Goal: Task Accomplishment & Management: Manage account settings

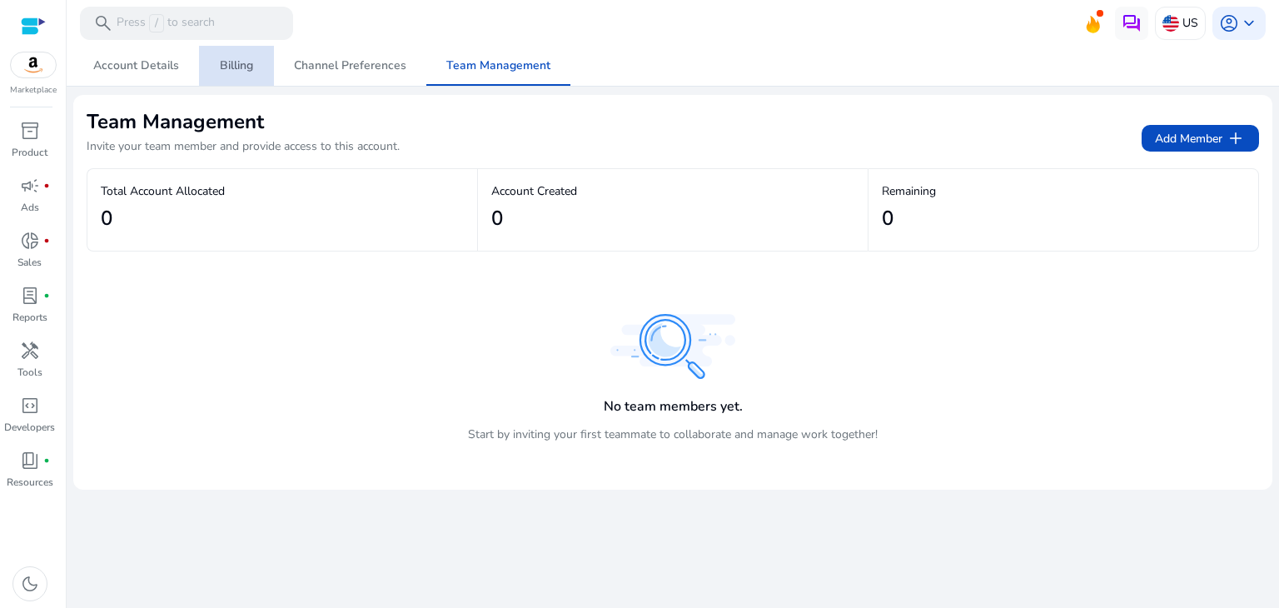
click at [230, 73] on span "Billing" at bounding box center [236, 66] width 33 height 40
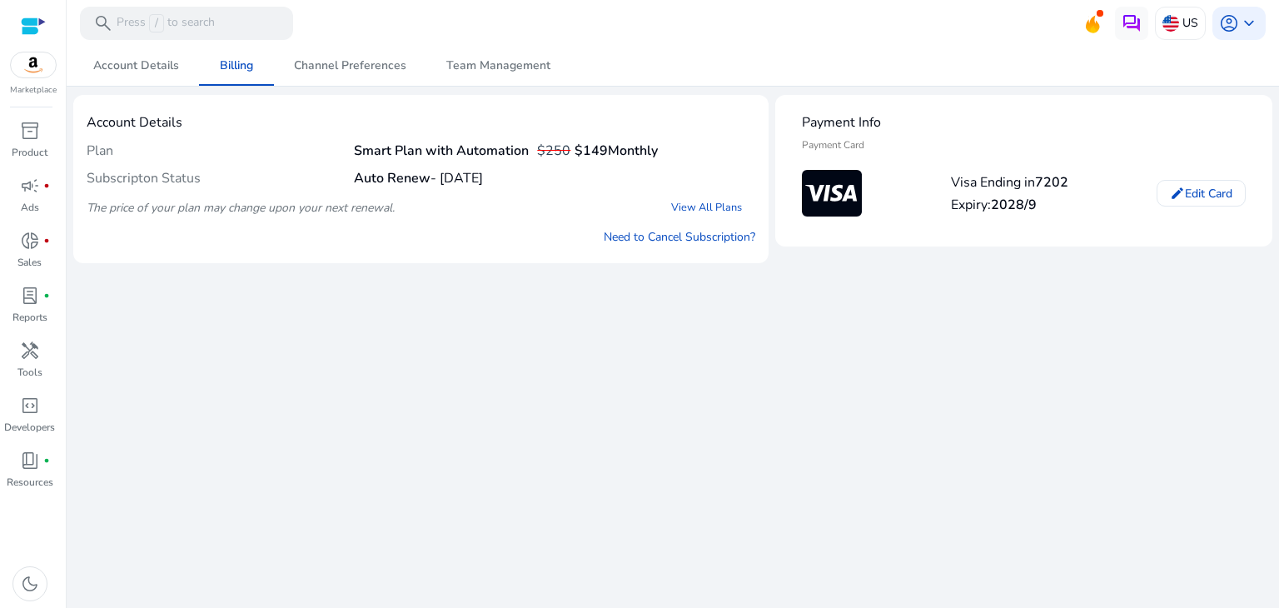
click at [483, 177] on h4 "Auto Renew - [DATE]" at bounding box center [418, 179] width 129 height 16
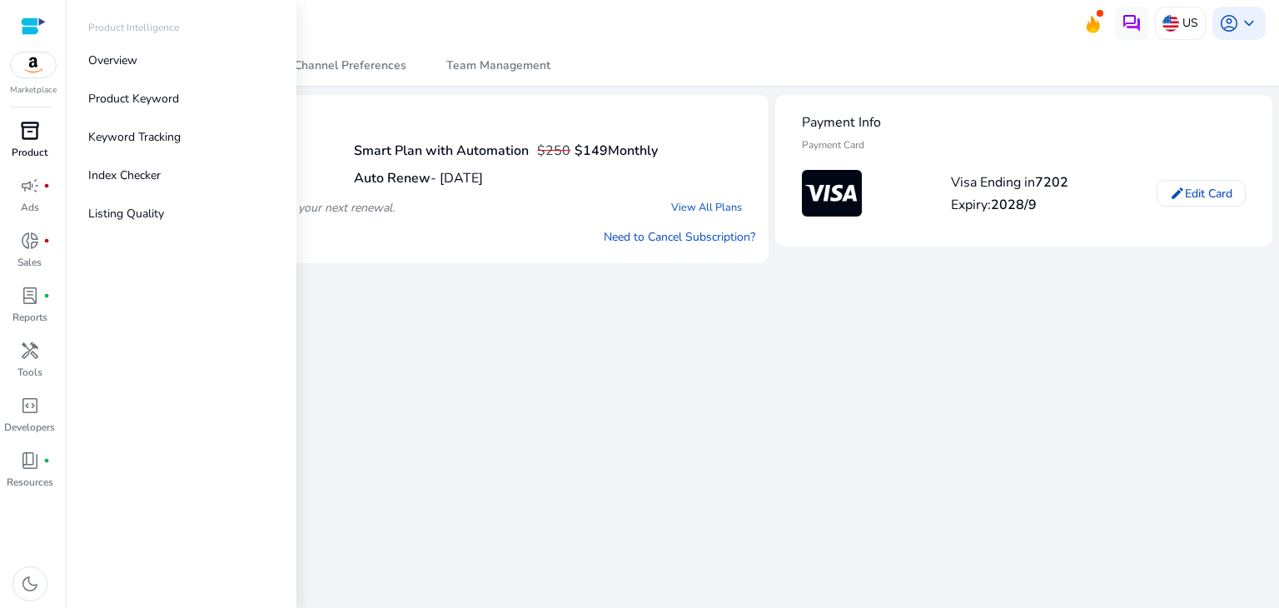
click at [30, 137] on span "inventory_2" at bounding box center [30, 131] width 20 height 20
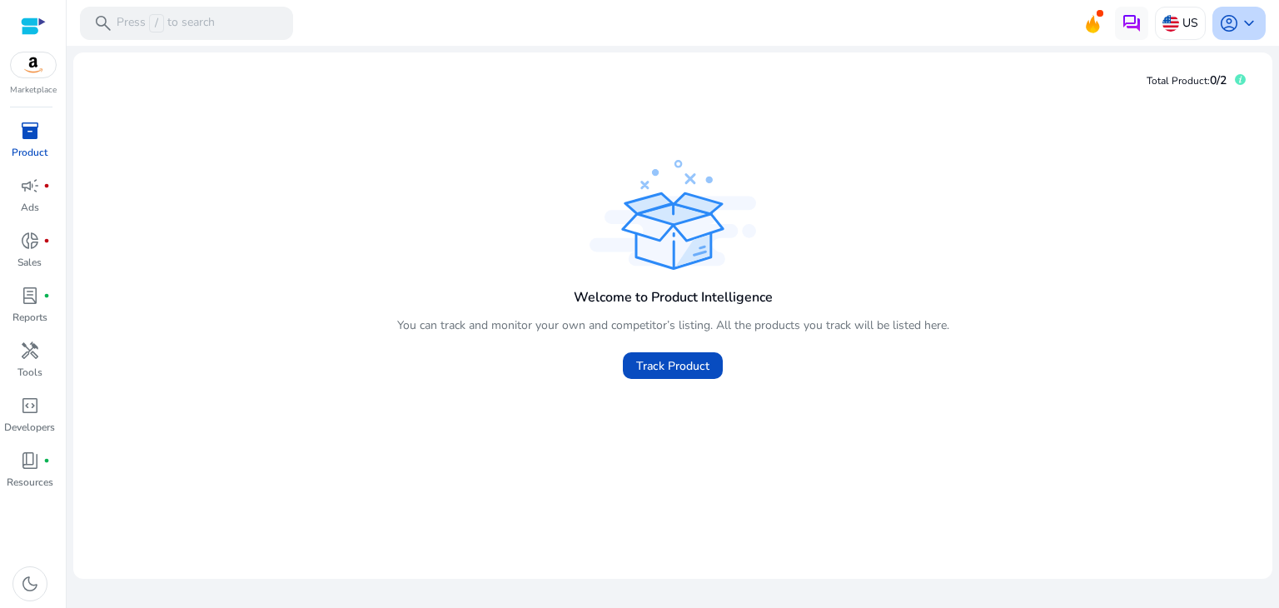
click at [1236, 21] on span "account_circle" at bounding box center [1229, 23] width 20 height 20
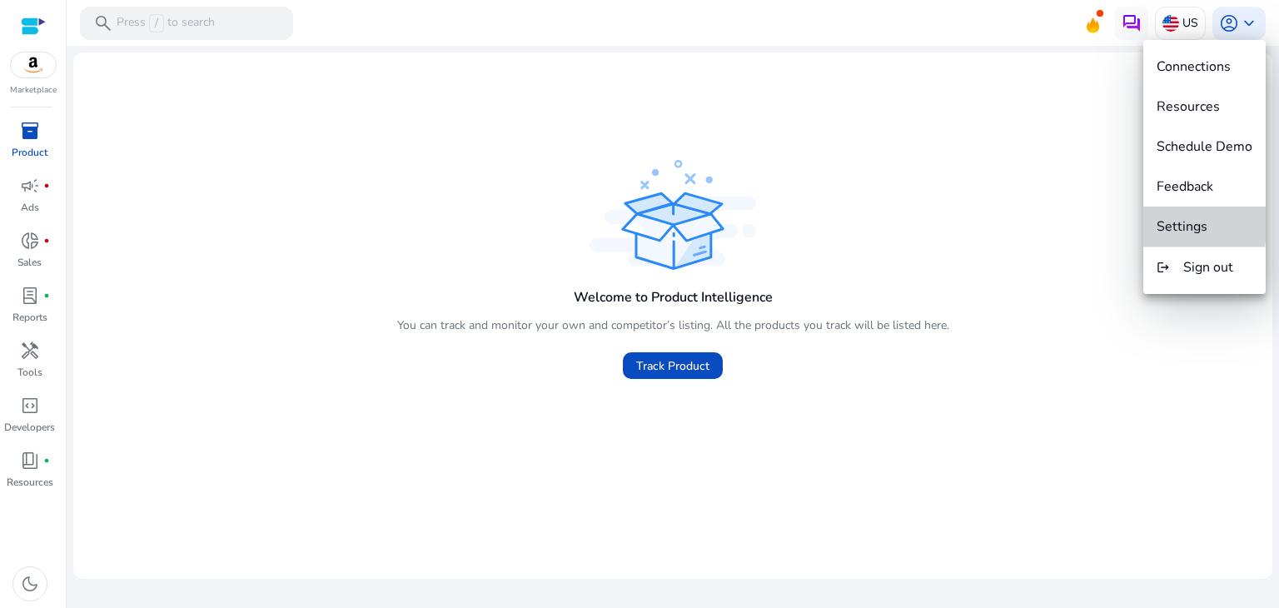
click at [1184, 221] on span "Settings" at bounding box center [1182, 226] width 51 height 18
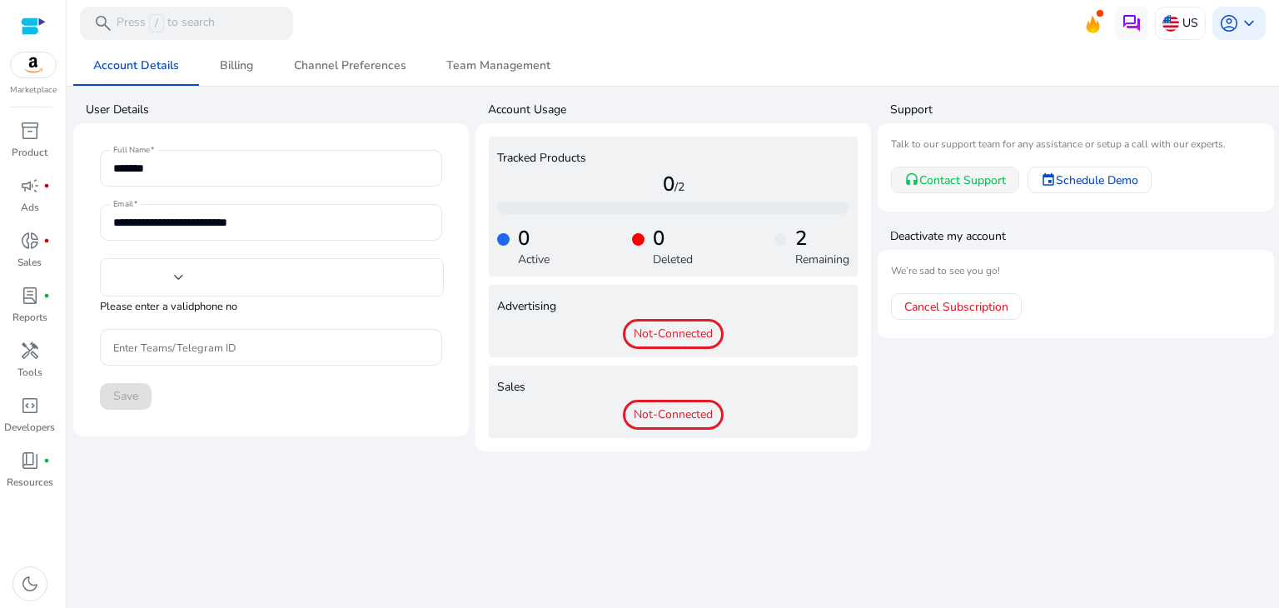
type input "***"
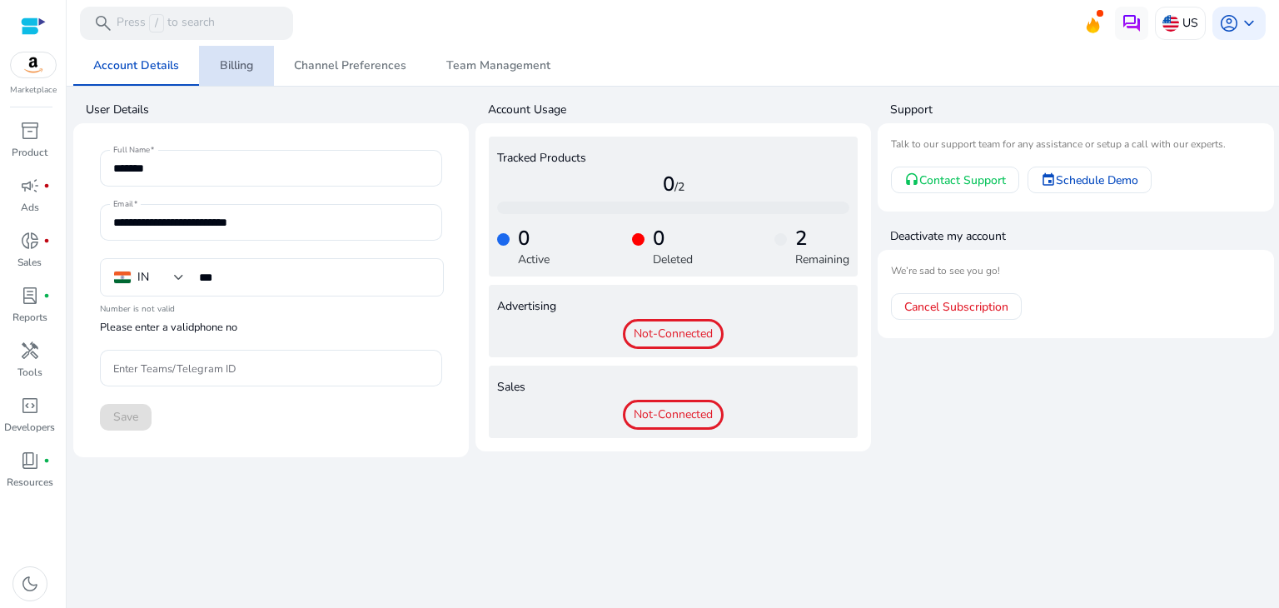
click at [247, 67] on span "Billing" at bounding box center [236, 66] width 33 height 12
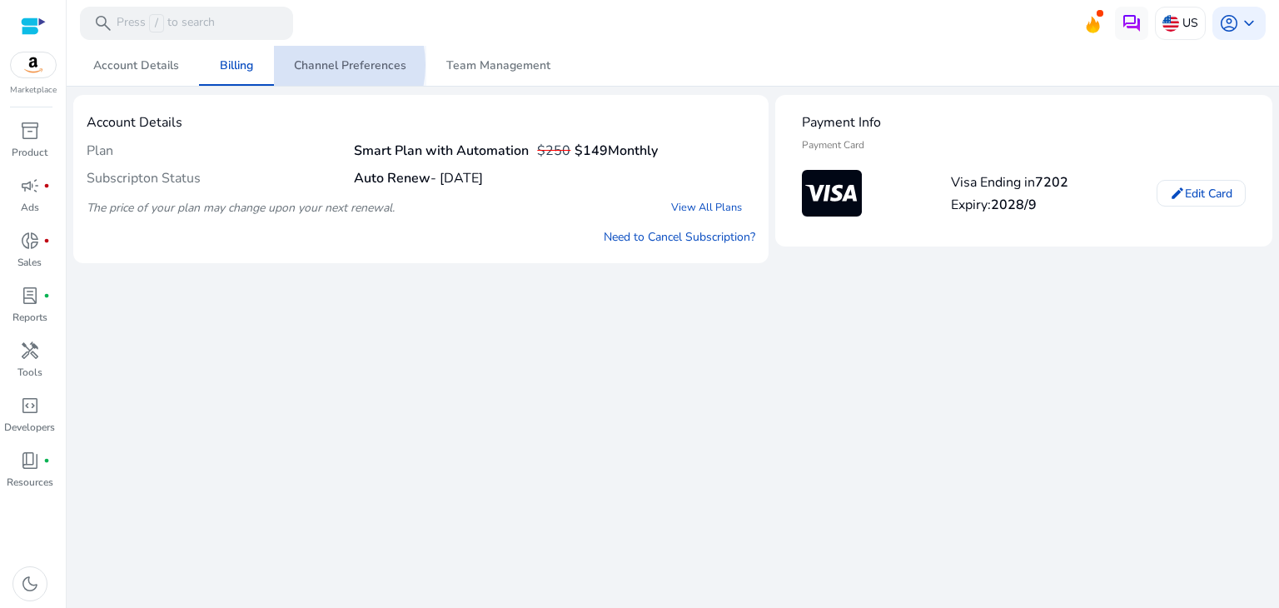
click at [314, 65] on span "Channel Preferences" at bounding box center [350, 66] width 112 height 12
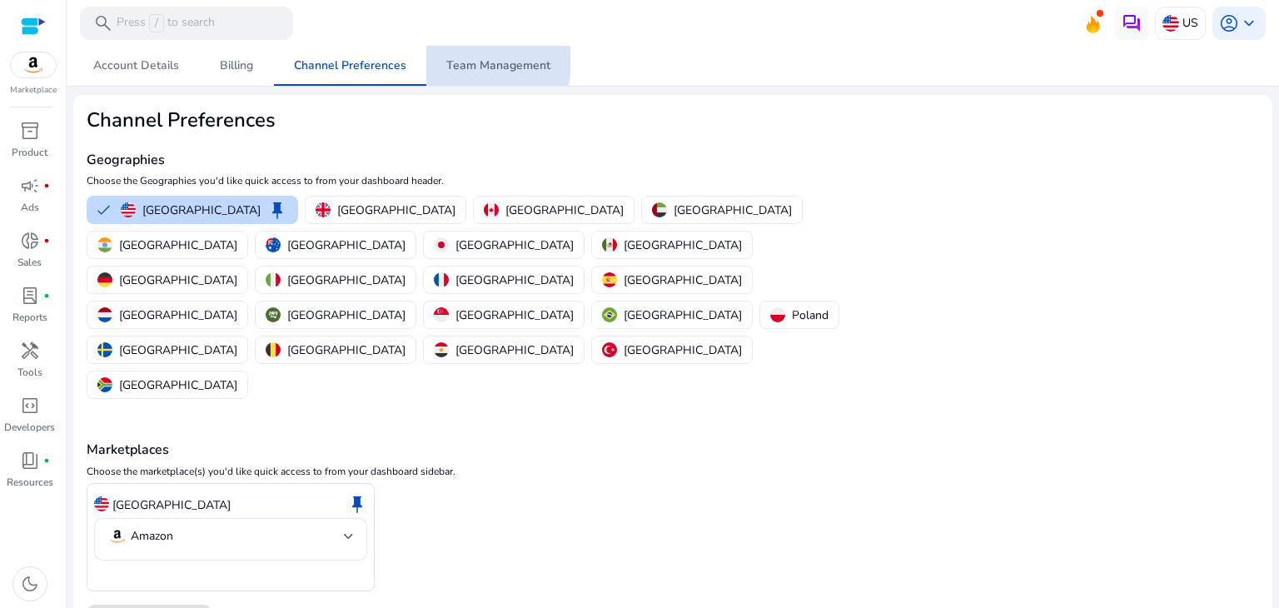
click at [463, 62] on span "Team Management" at bounding box center [498, 66] width 104 height 12
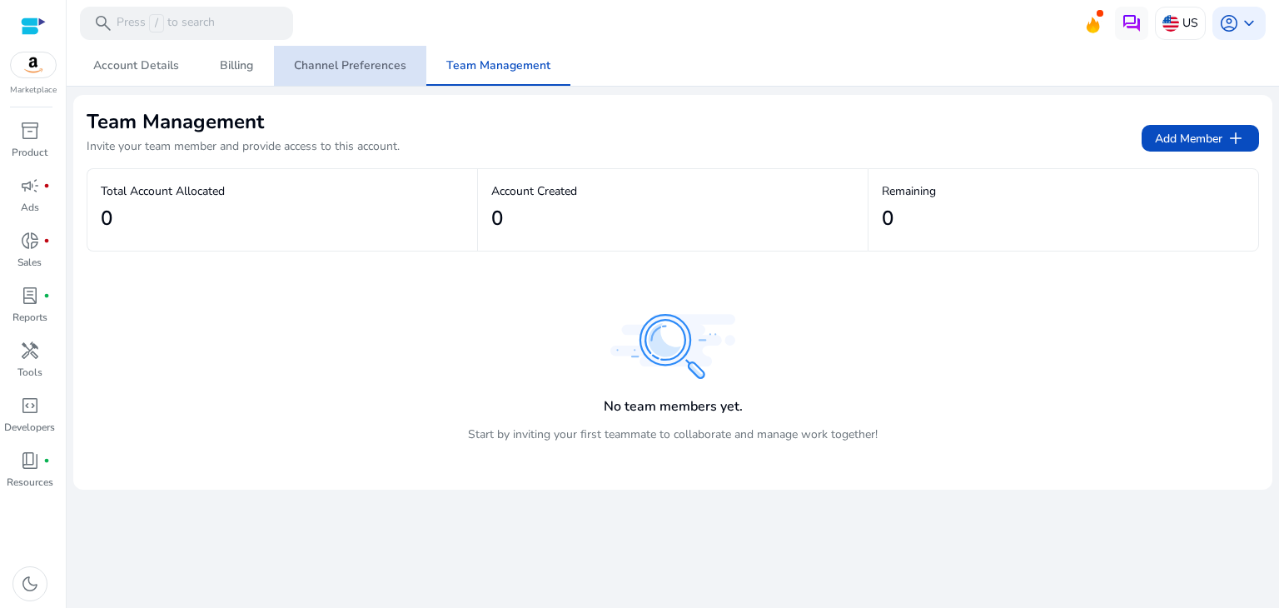
click at [366, 71] on span "Channel Preferences" at bounding box center [350, 66] width 112 height 12
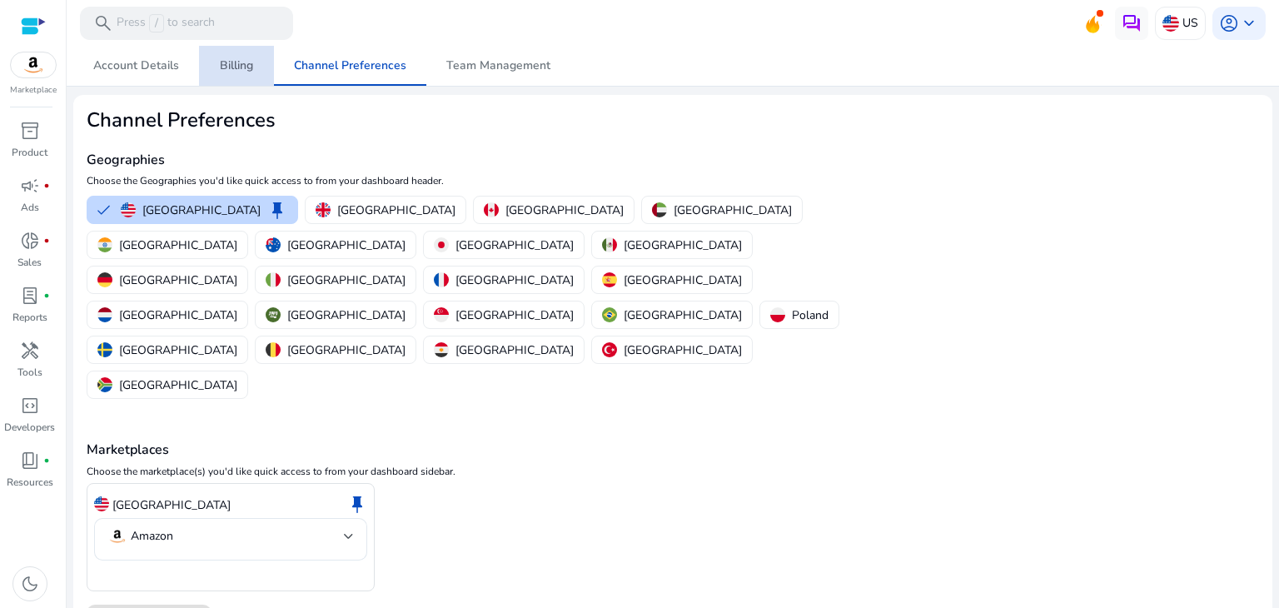
click at [233, 67] on span "Billing" at bounding box center [236, 66] width 33 height 12
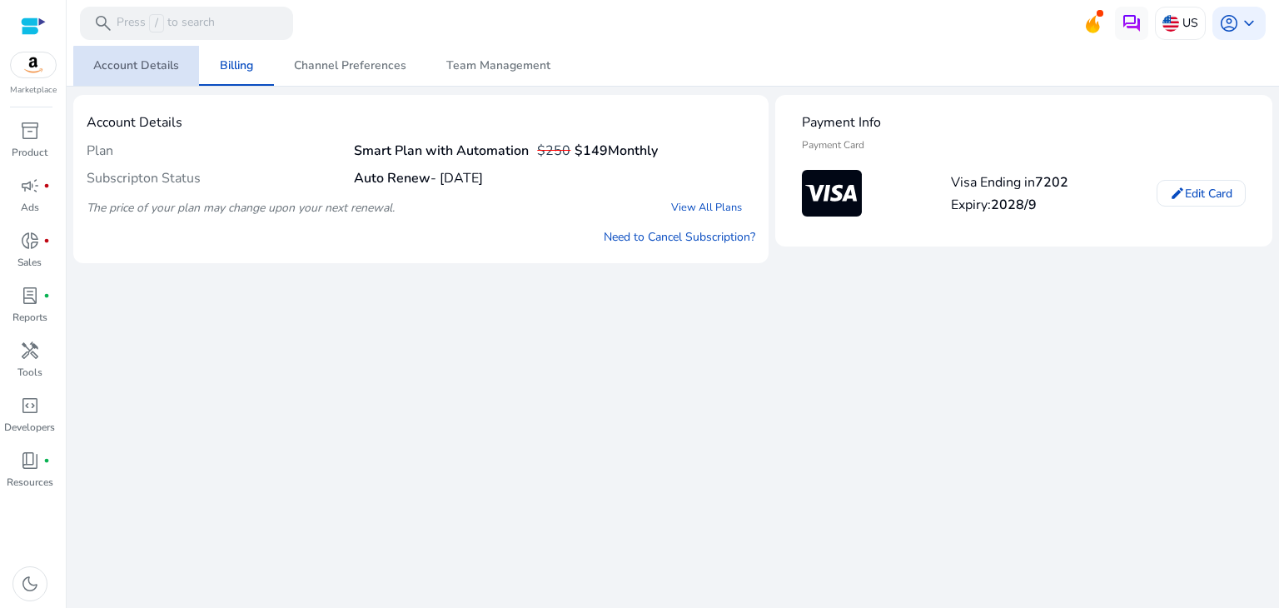
click at [144, 72] on span "Account Details" at bounding box center [136, 66] width 86 height 12
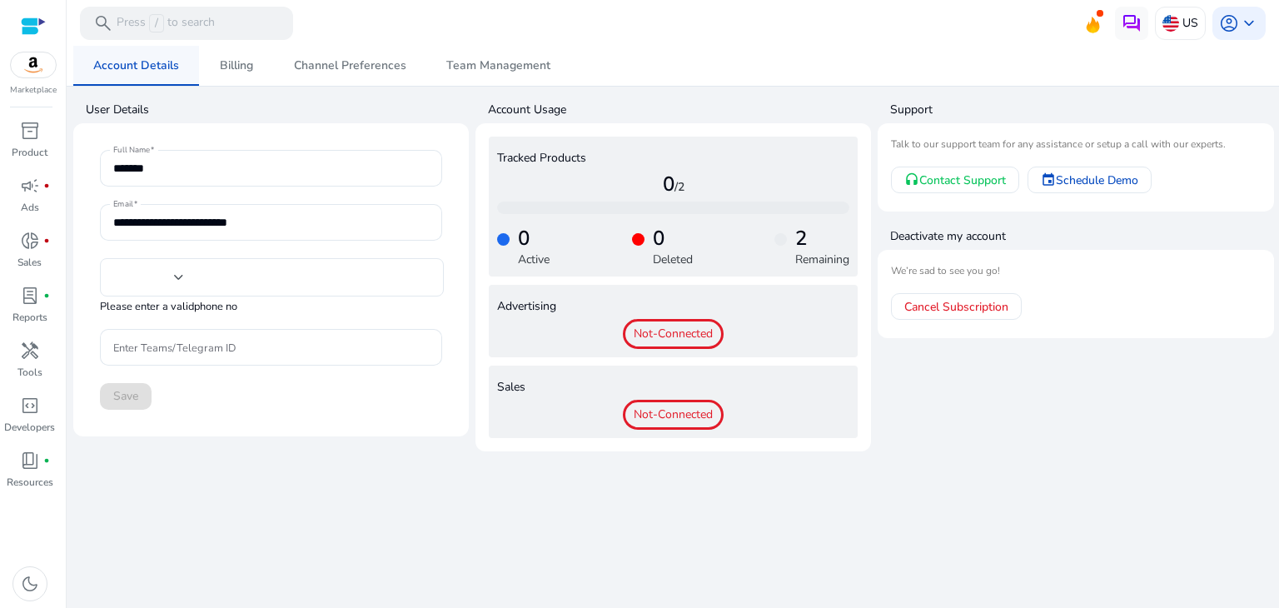
type input "***"
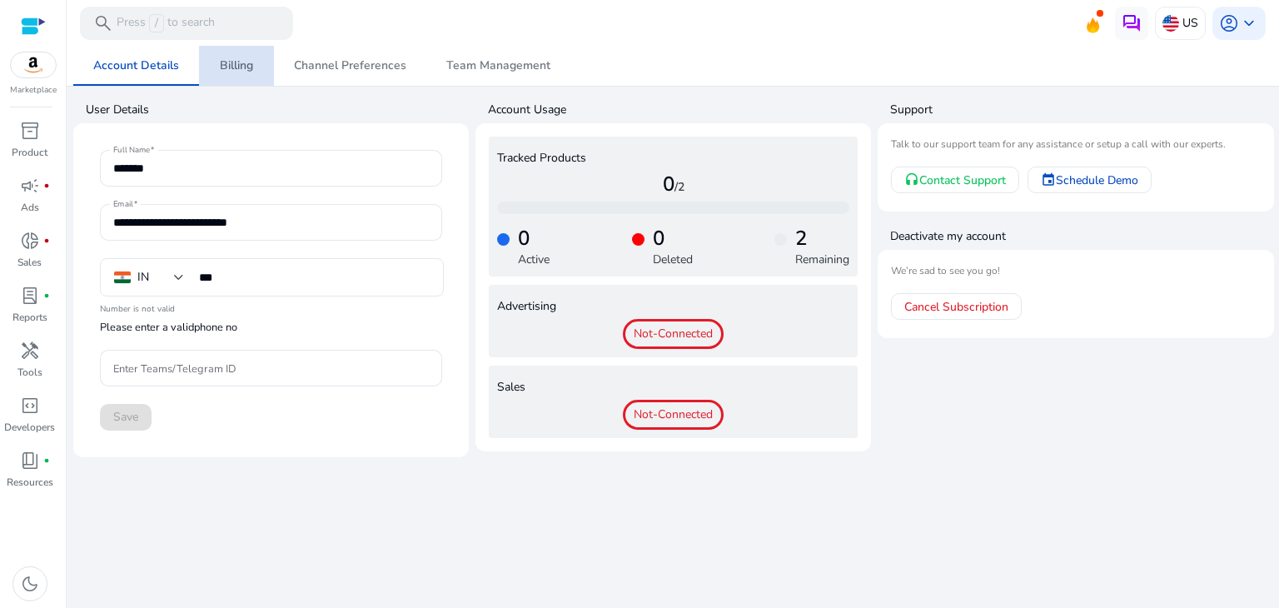
click at [234, 72] on span "Billing" at bounding box center [236, 66] width 33 height 12
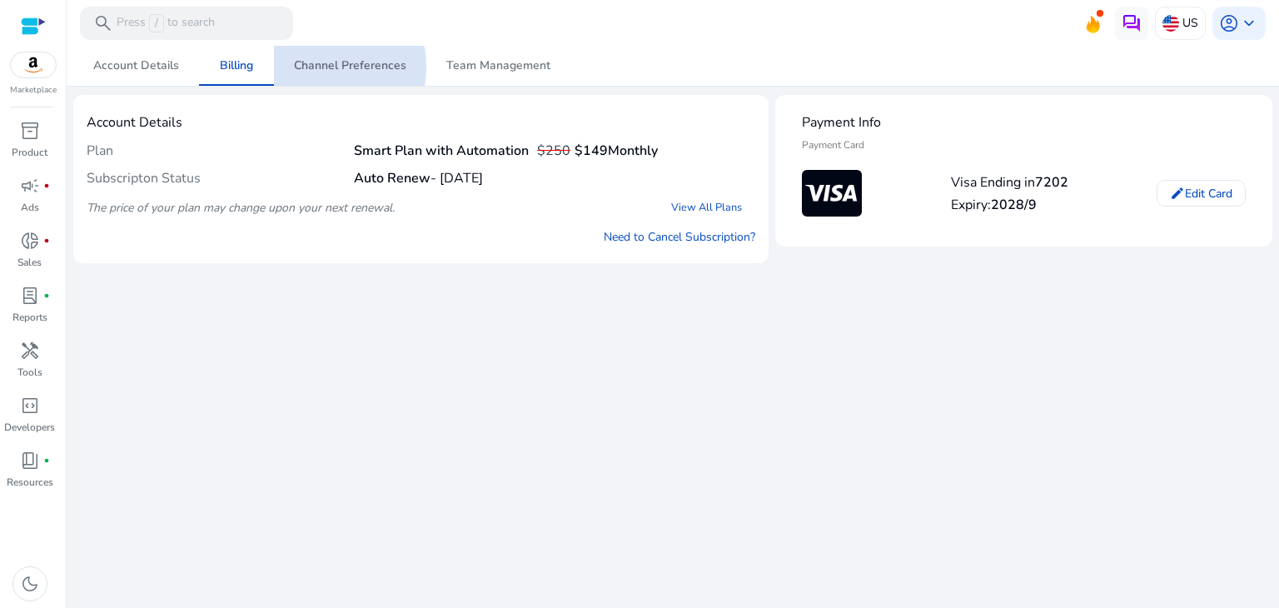
click at [337, 67] on span "Channel Preferences" at bounding box center [350, 66] width 112 height 12
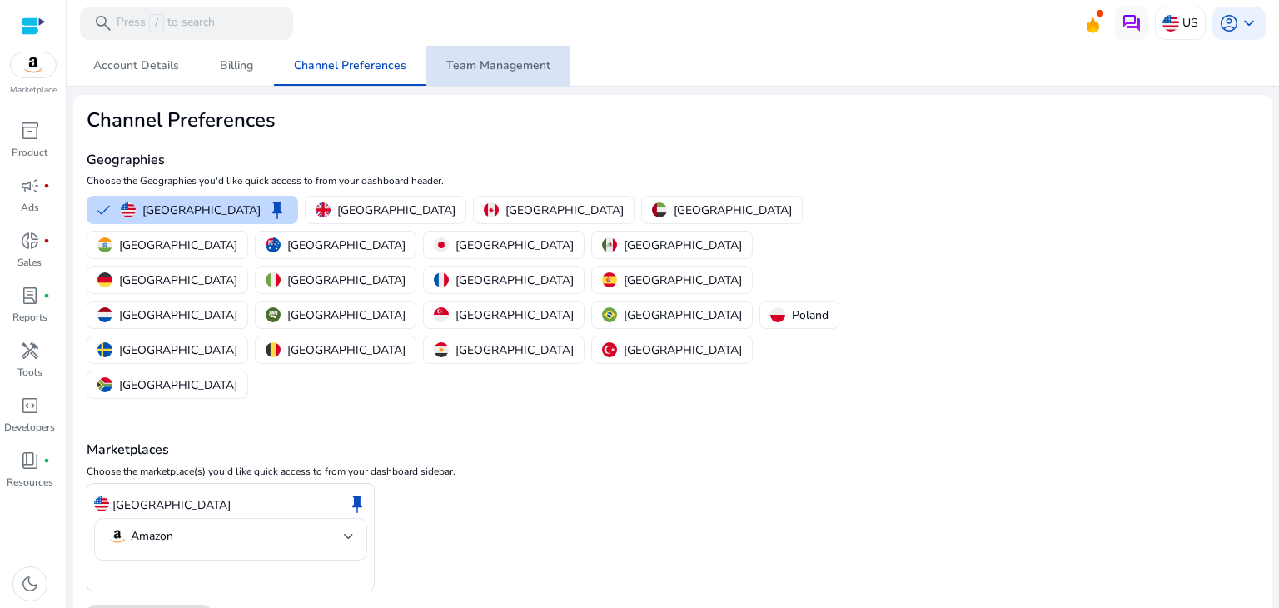
click at [496, 60] on span "Team Management" at bounding box center [498, 66] width 104 height 12
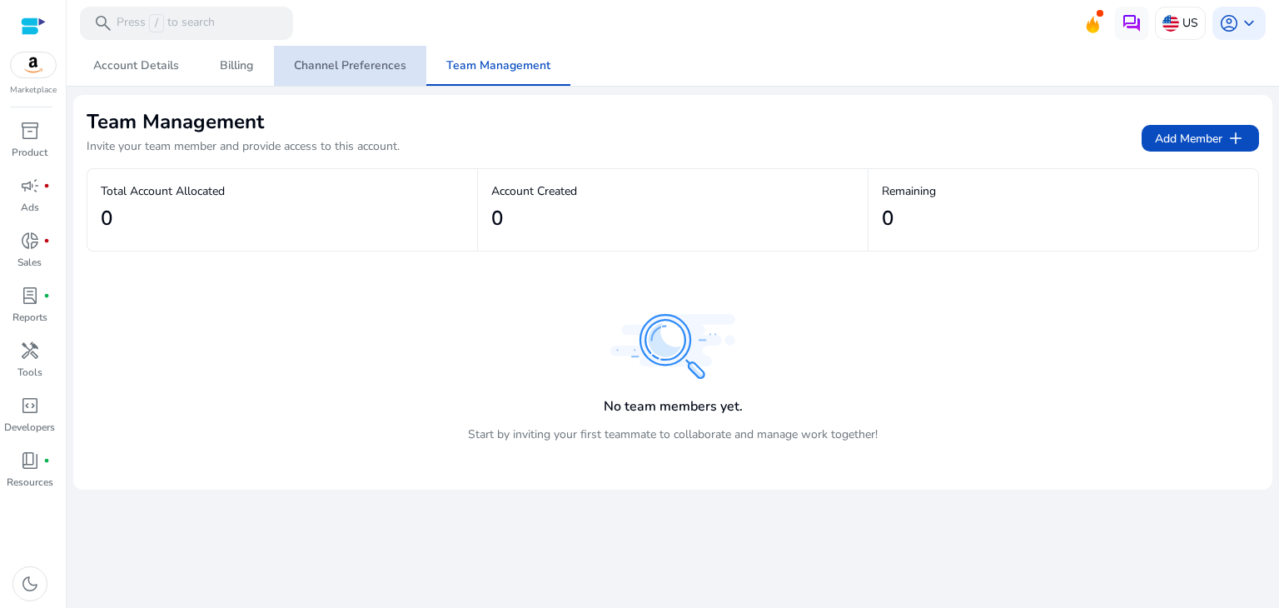
click at [387, 66] on span "Channel Preferences" at bounding box center [350, 66] width 112 height 12
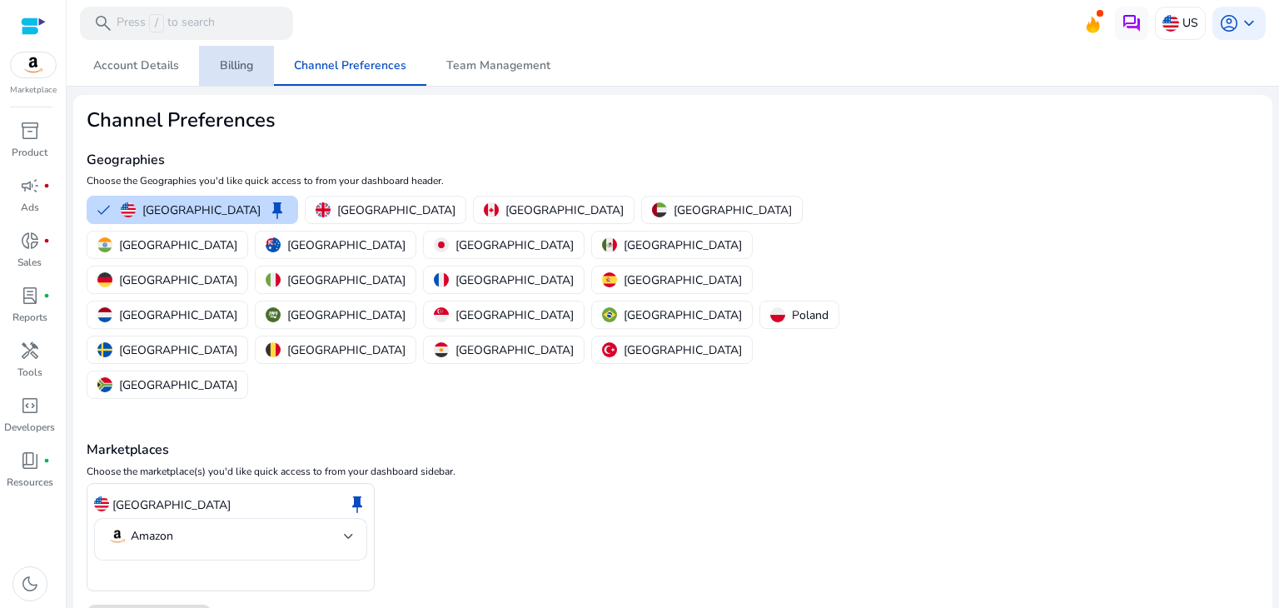
click at [239, 60] on span "Billing" at bounding box center [236, 66] width 33 height 12
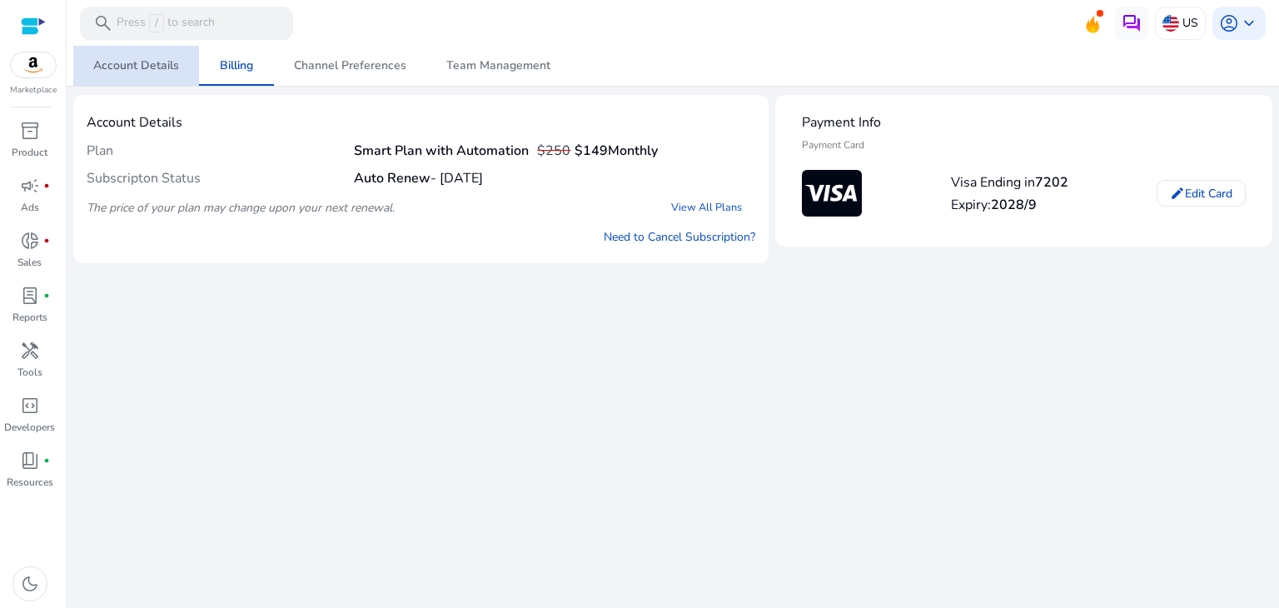
click at [137, 60] on span "Account Details" at bounding box center [136, 66] width 86 height 12
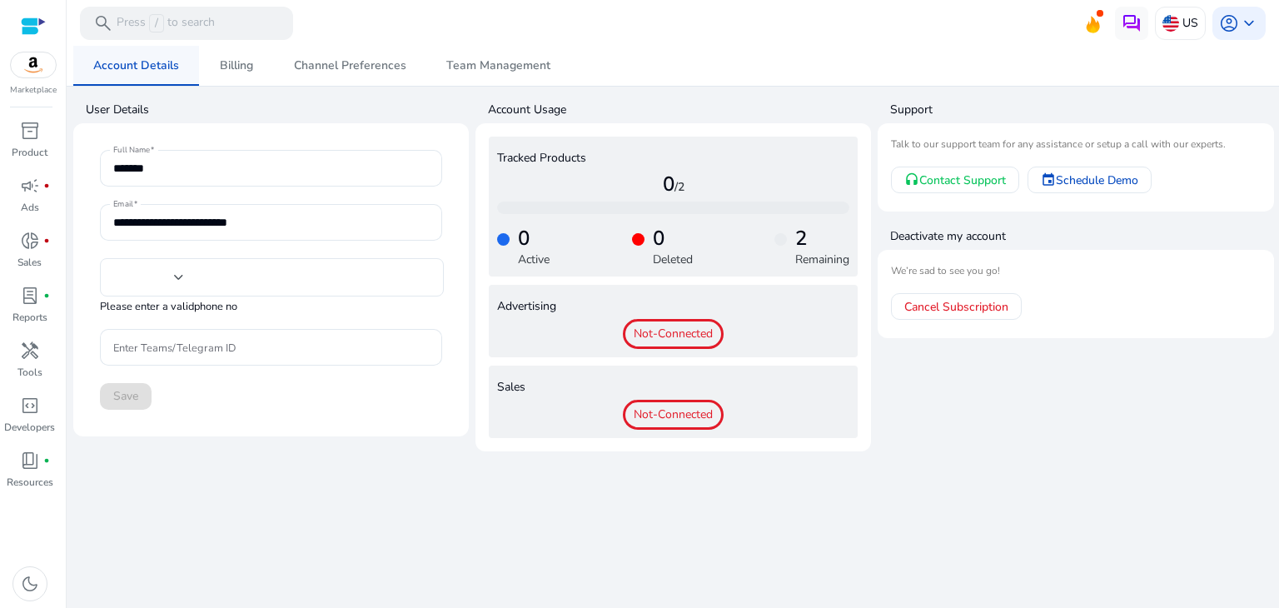
type input "***"
